Goal: Check status: Check status

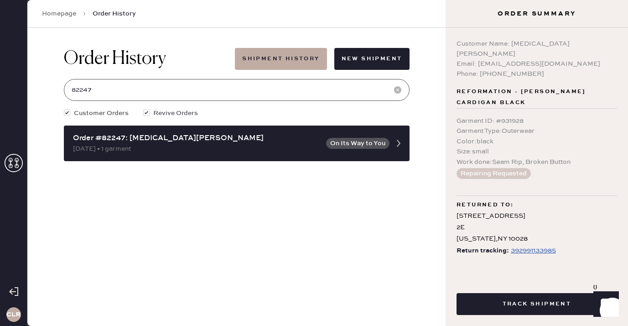
click at [179, 88] on input "82247" at bounding box center [237, 90] width 346 height 22
paste input "[EMAIL_ADDRESS][DOMAIN_NAME]"
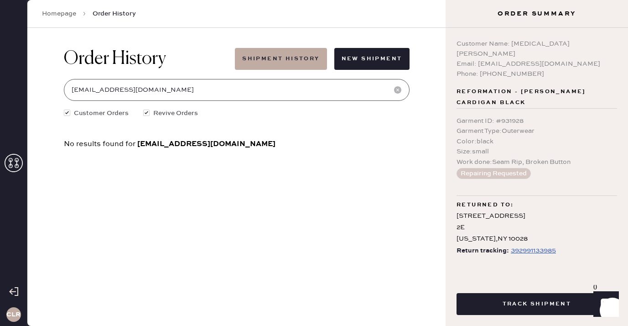
click at [182, 87] on input "[EMAIL_ADDRESS][DOMAIN_NAME]" at bounding box center [237, 90] width 346 height 22
paste input "cutiecachot@me"
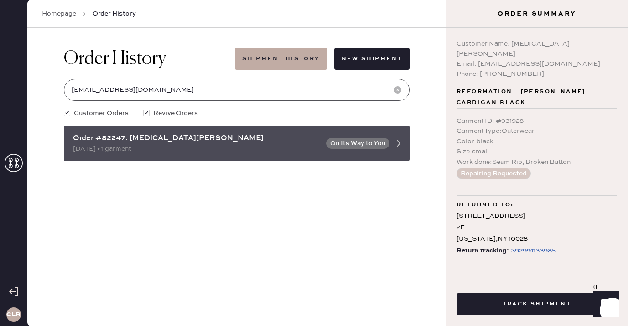
type input "[EMAIL_ADDRESS][DOMAIN_NAME]"
click at [164, 138] on div "Order #82247: [MEDICAL_DATA][PERSON_NAME]" at bounding box center [197, 138] width 248 height 11
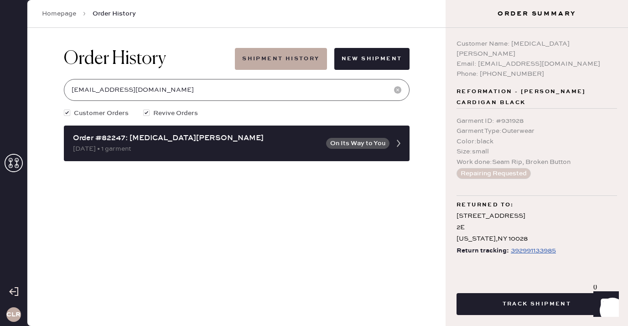
click at [159, 89] on input "[EMAIL_ADDRESS][DOMAIN_NAME]" at bounding box center [237, 90] width 346 height 22
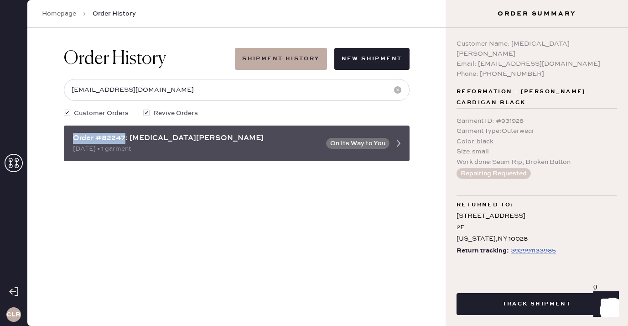
drag, startPoint x: 125, startPoint y: 137, endPoint x: 67, endPoint y: 140, distance: 58.5
click at [67, 140] on div "Order #82247: [MEDICAL_DATA][PERSON_NAME] [DATE] • 1 garment On Its Way to You" at bounding box center [237, 143] width 346 height 36
copy div "Order #82247"
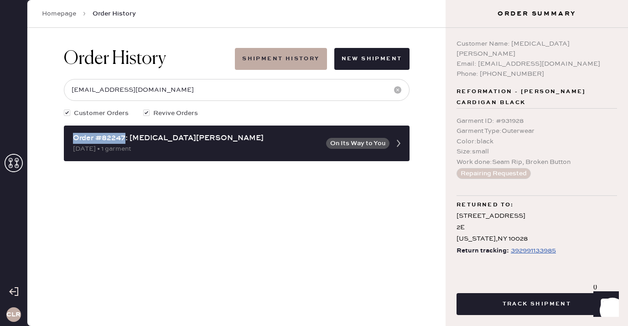
click at [306, 210] on div "Order History Shipment History New Shipment [EMAIL_ADDRESS][DOMAIN_NAME] Custom…" at bounding box center [236, 177] width 418 height 298
click at [517, 245] on div "392991133985" at bounding box center [533, 250] width 45 height 11
drag, startPoint x: 512, startPoint y: 43, endPoint x: 580, endPoint y: 43, distance: 68.4
click at [580, 43] on div "Customer Name: [MEDICAL_DATA][PERSON_NAME]" at bounding box center [537, 49] width 161 height 20
copy div "[MEDICAL_DATA][PERSON_NAME]"
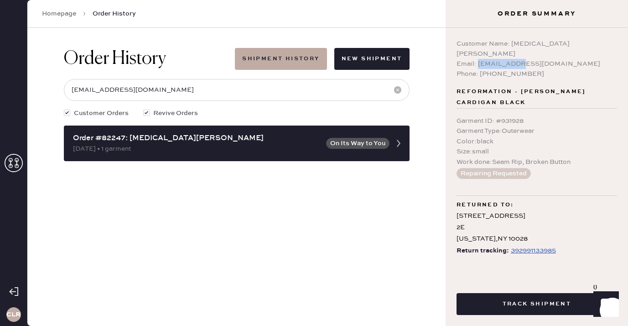
click at [468, 59] on div "Email: [EMAIL_ADDRESS][DOMAIN_NAME]" at bounding box center [537, 64] width 161 height 10
drag, startPoint x: 478, startPoint y: 54, endPoint x: 552, endPoint y: 54, distance: 73.9
click at [552, 59] on div "Email: [EMAIL_ADDRESS][DOMAIN_NAME]" at bounding box center [537, 64] width 161 height 10
copy div "[EMAIL_ADDRESS][DOMAIN_NAME]"
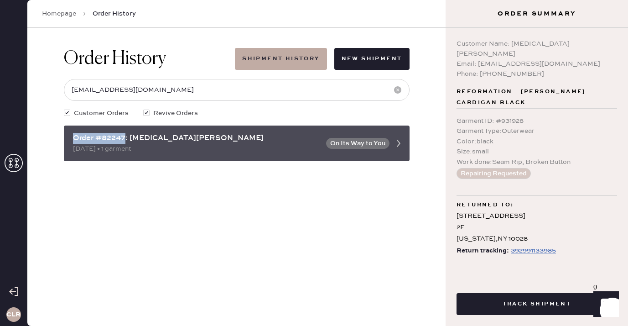
drag, startPoint x: 125, startPoint y: 138, endPoint x: 64, endPoint y: 138, distance: 60.7
click at [64, 138] on div "Order #82247: [MEDICAL_DATA][PERSON_NAME] [DATE] • 1 garment On Its Way to You" at bounding box center [237, 143] width 346 height 36
copy div "Order #82247"
